Goal: Find specific page/section: Find specific page/section

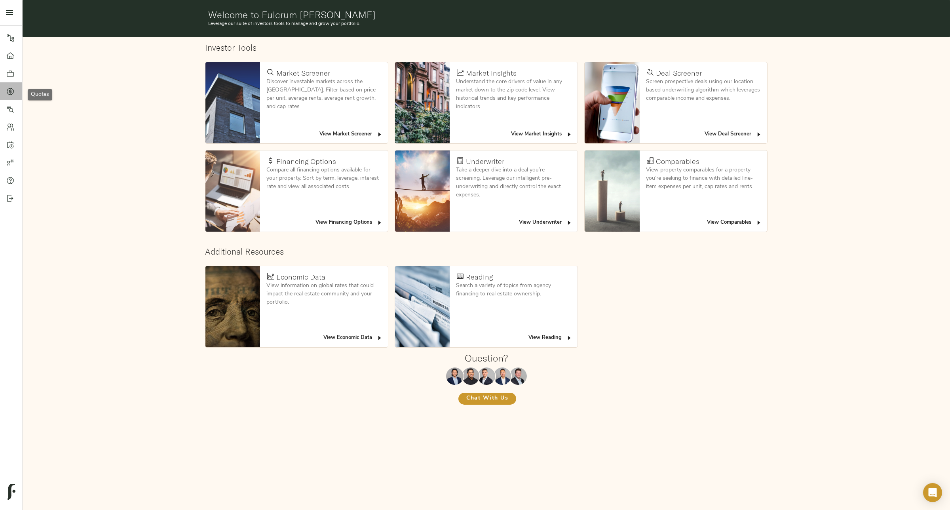
click at [15, 90] on div at bounding box center [14, 91] width 16 height 8
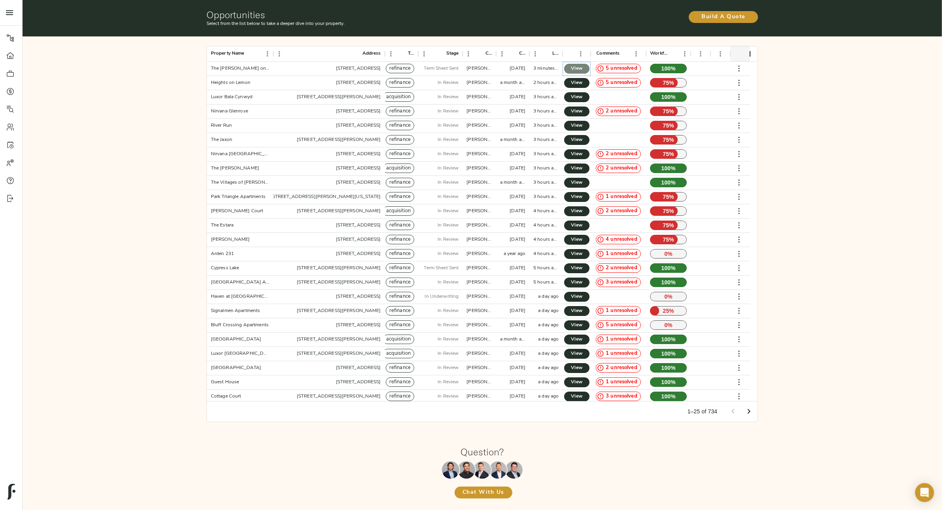
click at [584, 72] on link "View" at bounding box center [576, 69] width 25 height 10
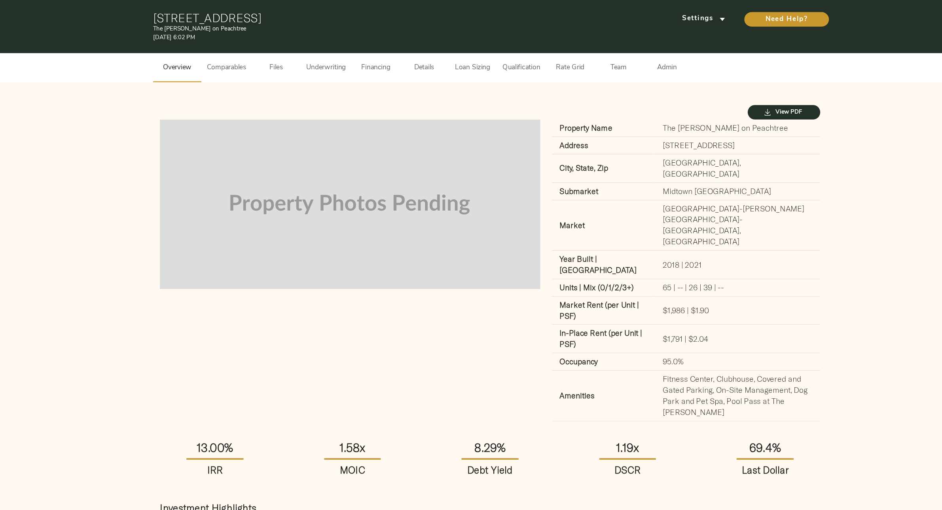
click at [423, 85] on div "View PDF" at bounding box center [482, 92] width 547 height 18
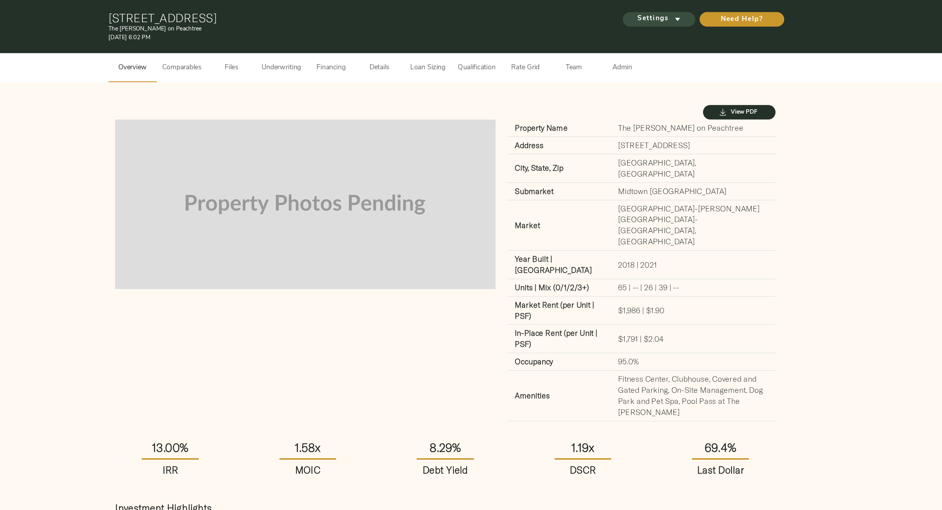
click at [662, 16] on span "Settings" at bounding box center [657, 16] width 44 height 10
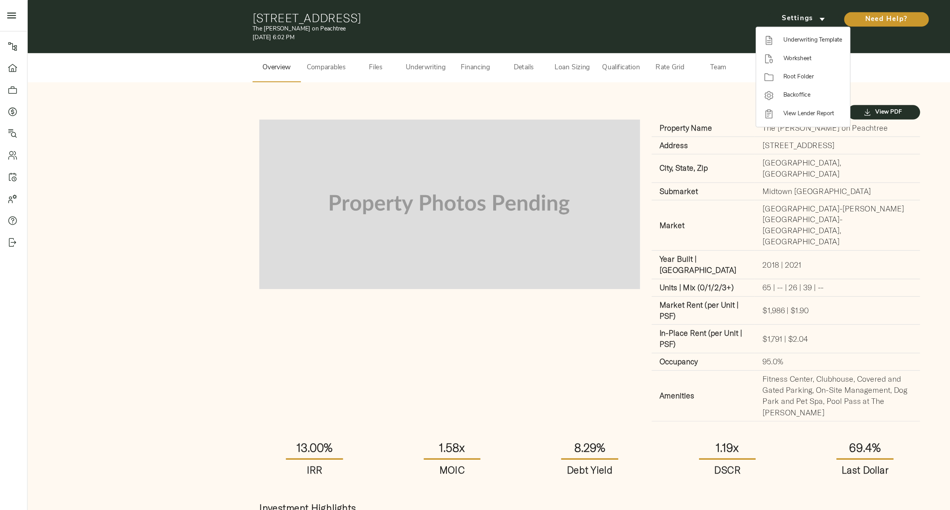
click at [522, 94] on div at bounding box center [475, 255] width 950 height 510
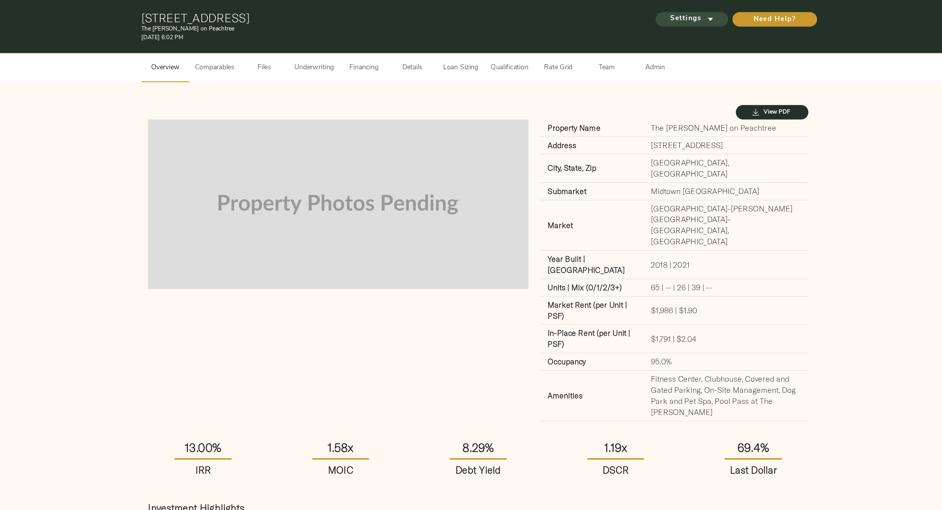
click at [661, 12] on span "Settings" at bounding box center [657, 16] width 44 height 10
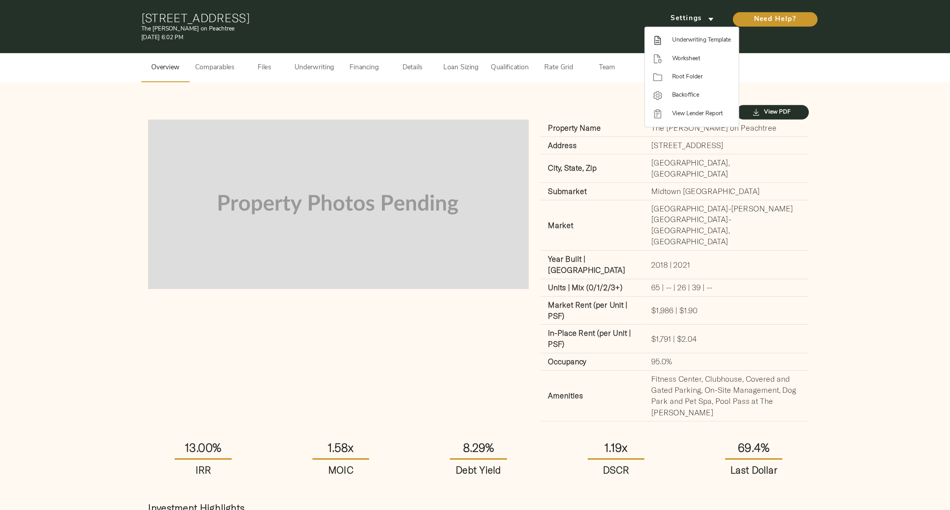
click at [650, 30] on span "Underwriting Template" at bounding box center [665, 32] width 48 height 7
